Goal: Transaction & Acquisition: Subscribe to service/newsletter

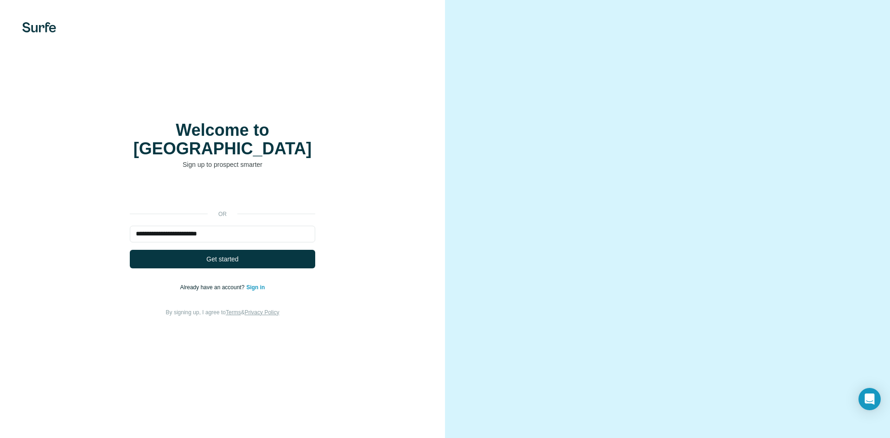
type input "**********"
click at [130, 250] on button "Get started" at bounding box center [222, 259] width 185 height 19
click at [248, 257] on button "Get started" at bounding box center [222, 259] width 185 height 19
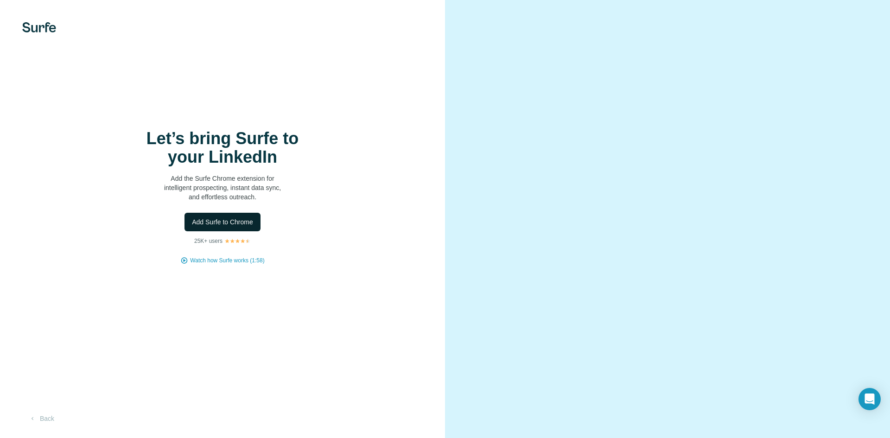
click at [208, 220] on span "Add Surfe to Chrome" at bounding box center [222, 221] width 61 height 9
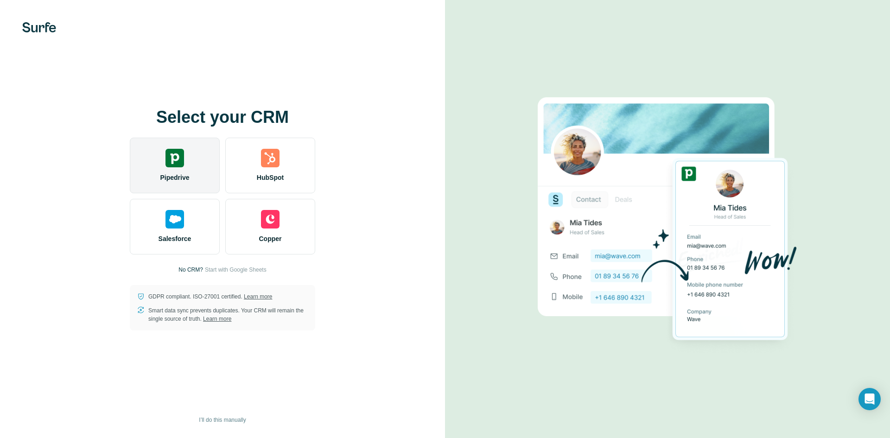
click at [184, 147] on div "Pipedrive" at bounding box center [175, 166] width 90 height 56
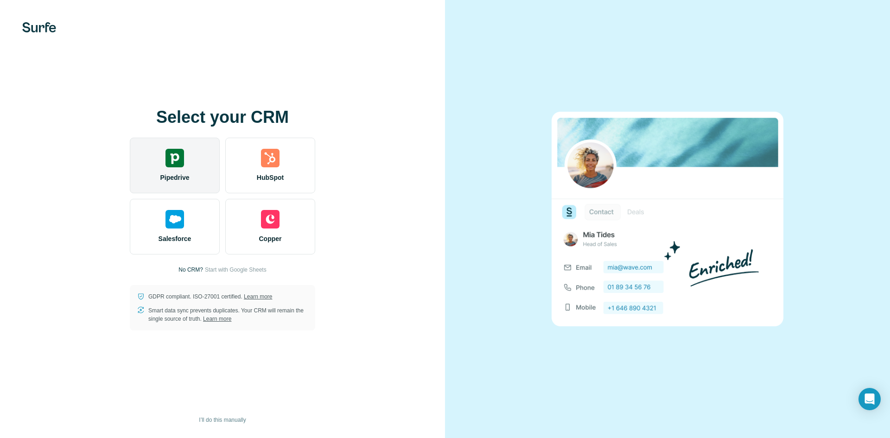
click at [180, 146] on div "Pipedrive" at bounding box center [175, 166] width 90 height 56
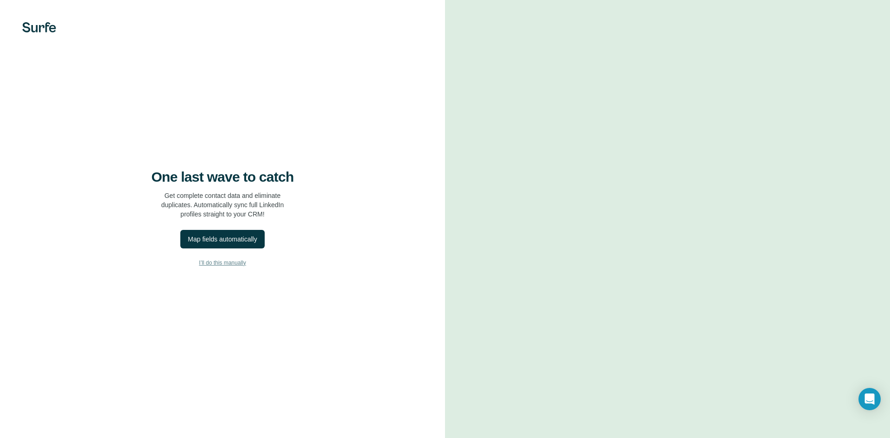
click at [241, 261] on span "I’ll do this manually" at bounding box center [222, 263] width 47 height 8
